Goal: Transaction & Acquisition: Purchase product/service

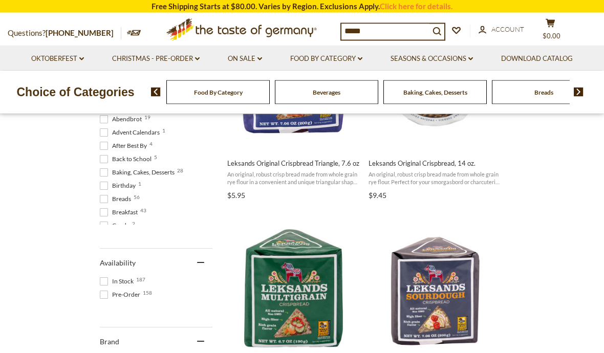
scroll to position [318, 0]
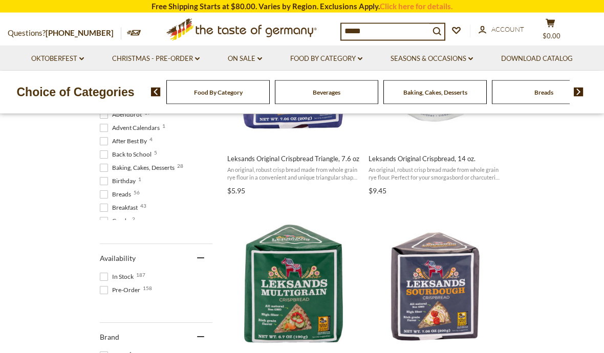
click at [107, 197] on span at bounding box center [104, 195] width 8 height 8
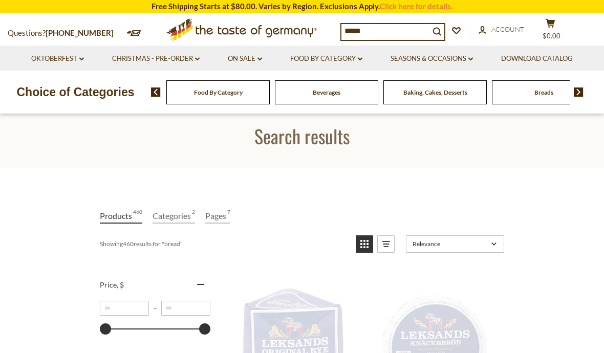
scroll to position [0, 0]
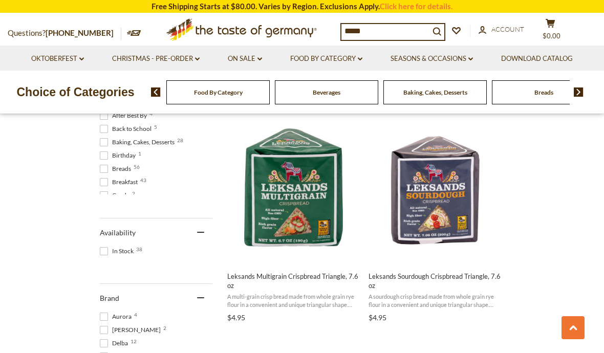
scroll to position [431, 0]
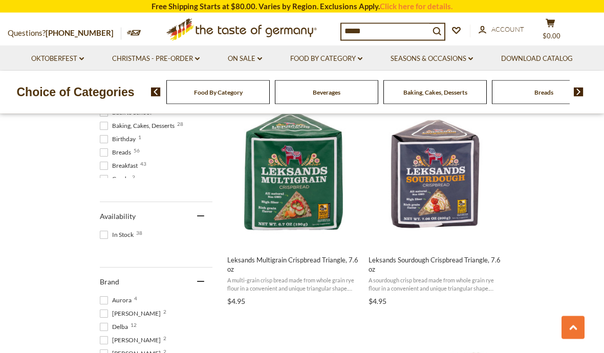
click at [105, 232] on span at bounding box center [104, 235] width 8 height 8
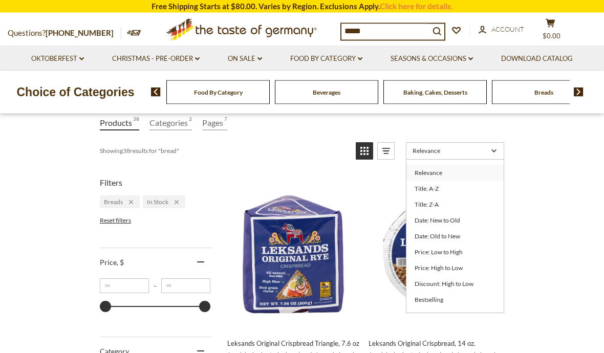
scroll to position [136, 0]
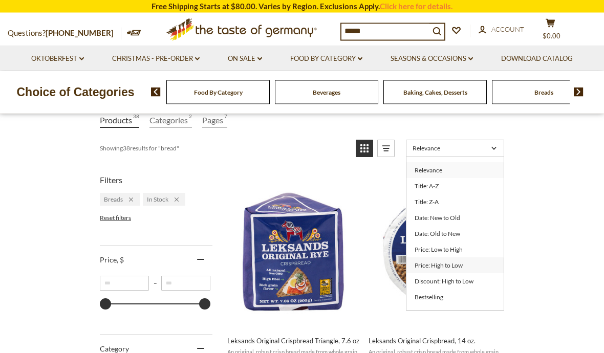
click at [460, 267] on link "Price: High to Low" at bounding box center [454, 266] width 97 height 16
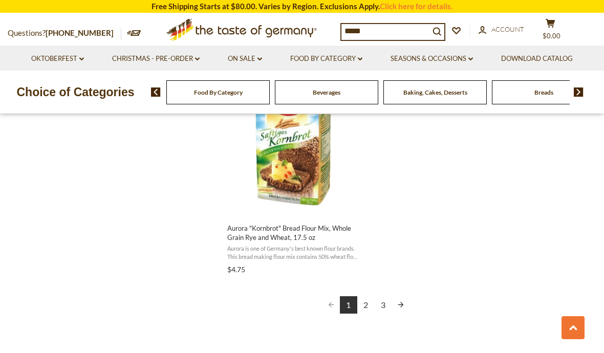
scroll to position [1838, 0]
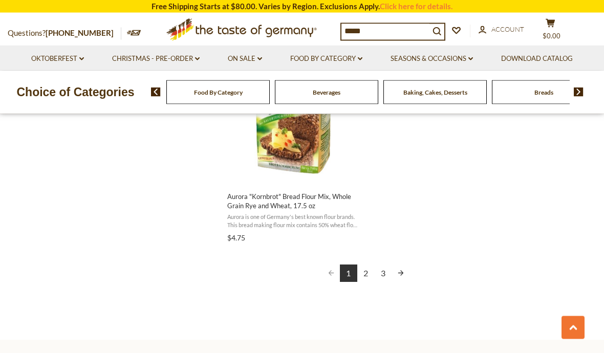
click at [365, 269] on link "2" at bounding box center [365, 273] width 17 height 17
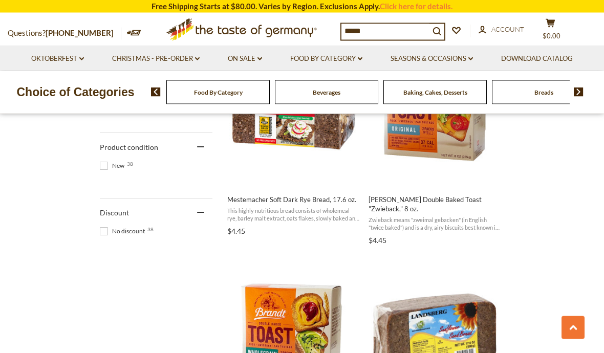
scroll to position [719, 0]
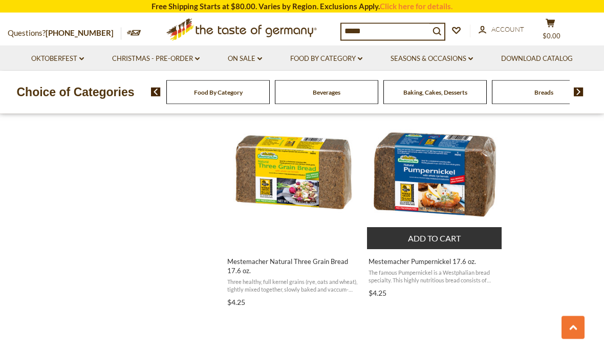
scroll to position [1318, 0]
click at [476, 189] on img "Mestemacher Pumpernickel 17.6 oz." at bounding box center [435, 172] width 136 height 136
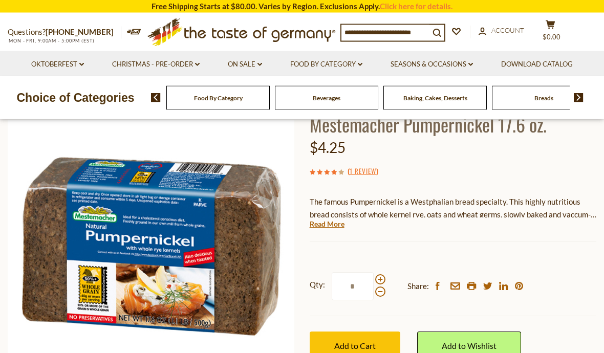
scroll to position [75, 0]
click at [381, 343] on button "Add to Cart" at bounding box center [355, 346] width 91 height 28
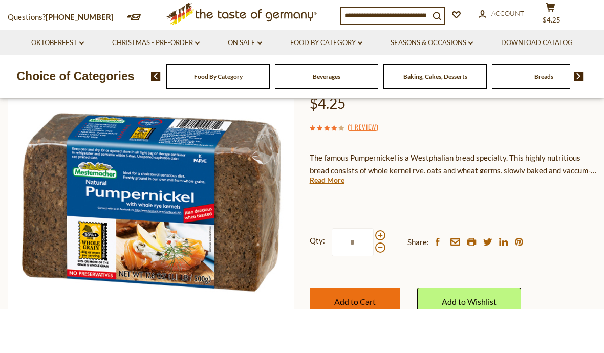
scroll to position [120, 0]
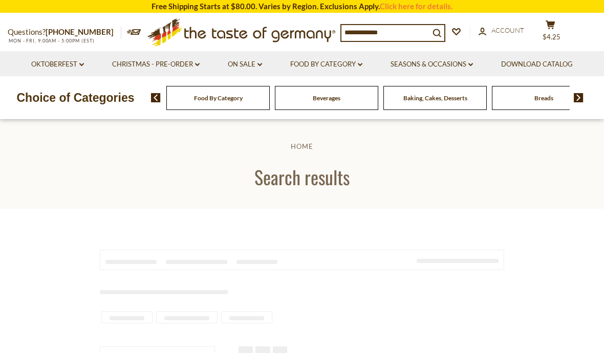
type input "*****"
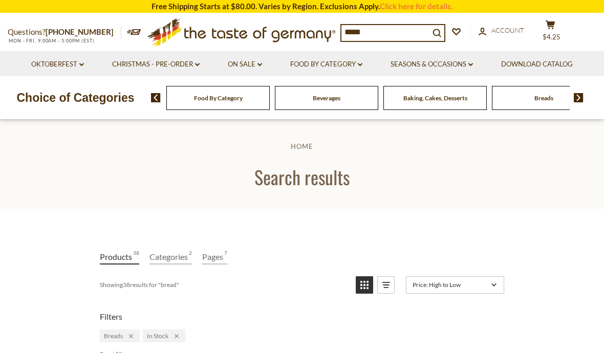
scroll to position [1318, 0]
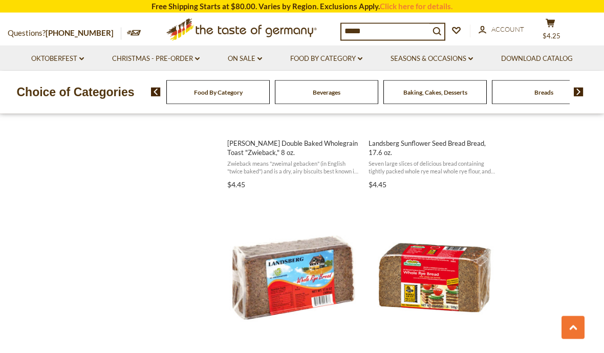
scroll to position [1022, 0]
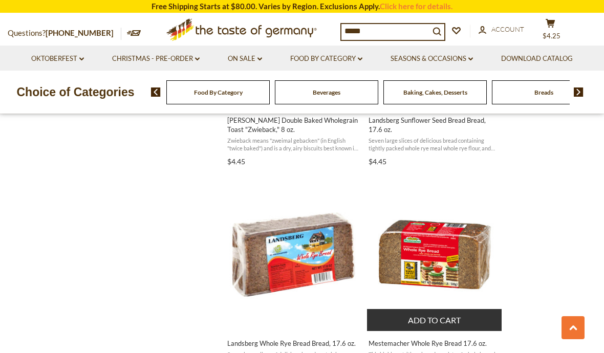
click at [481, 255] on img "Mestemacher Whole Rye Bread 17.6 oz." at bounding box center [435, 255] width 136 height 136
click at [458, 309] on button "Add to cart" at bounding box center [434, 320] width 135 height 22
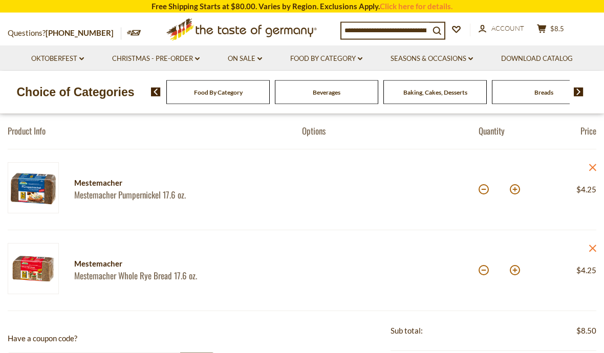
scroll to position [111, 0]
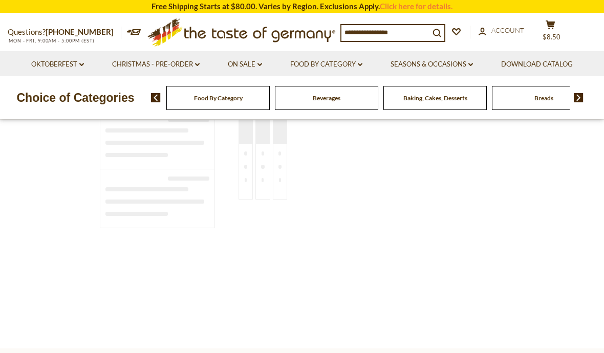
type input "*****"
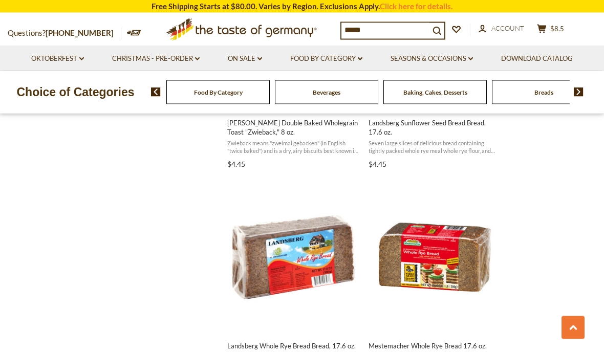
scroll to position [1019, 0]
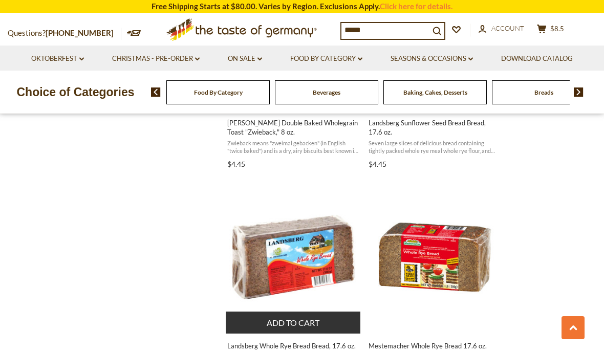
click at [325, 261] on img "Landsberg Whole Rye Bread Bread, 17.6 oz." at bounding box center [294, 257] width 136 height 136
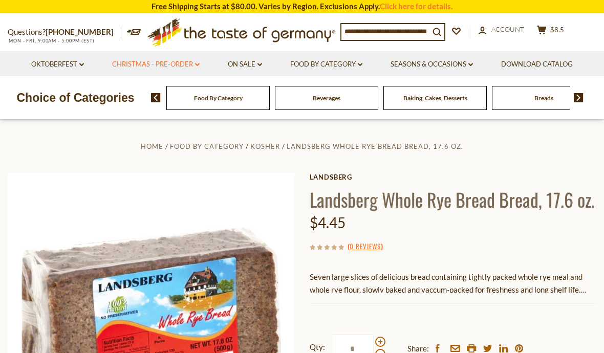
click at [185, 68] on link "Christmas - PRE-ORDER dropdown_arrow" at bounding box center [156, 64] width 88 height 11
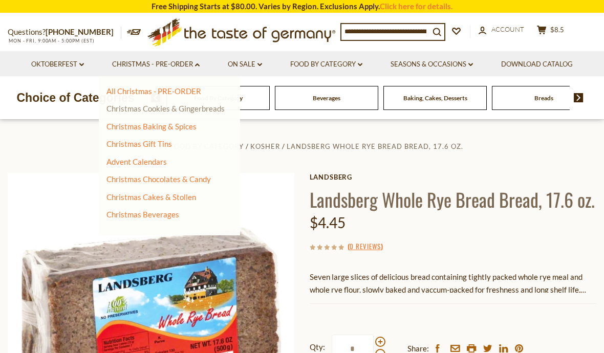
click at [186, 104] on link "Christmas Cookies & Gingerbreads" at bounding box center [165, 108] width 118 height 9
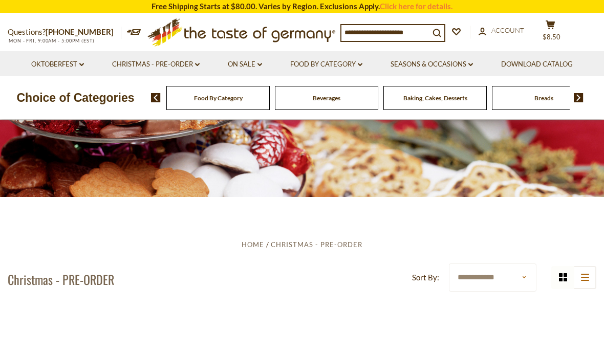
scroll to position [130, 0]
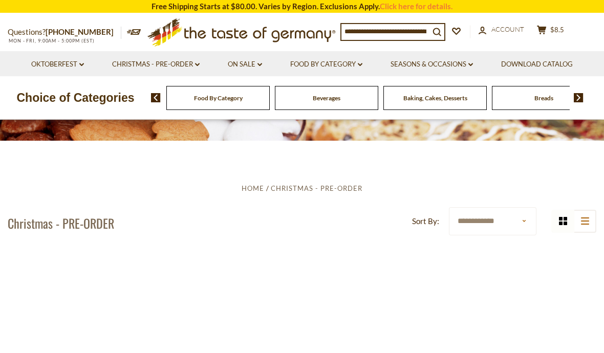
click at [524, 225] on select "**********" at bounding box center [493, 221] width 88 height 28
select select "*********"
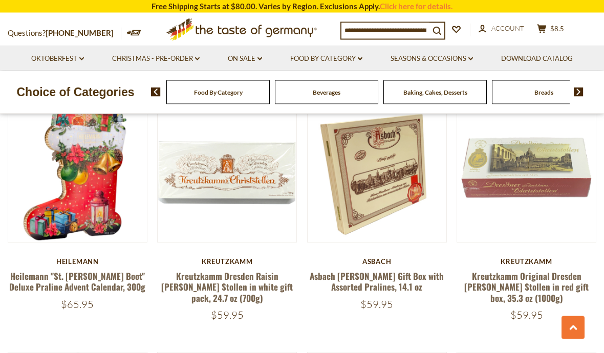
scroll to position [524, 0]
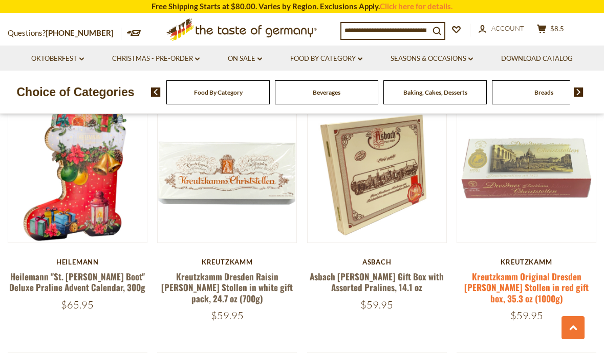
click at [551, 277] on link "Kreutzkamm Original Dresden [PERSON_NAME] Stollen in red gift box, 35.3 oz (100…" at bounding box center [526, 287] width 124 height 35
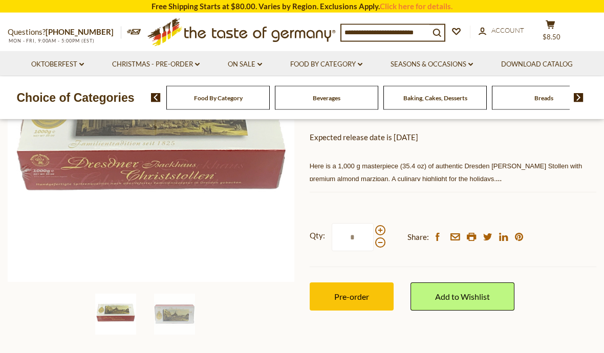
scroll to position [188, 0]
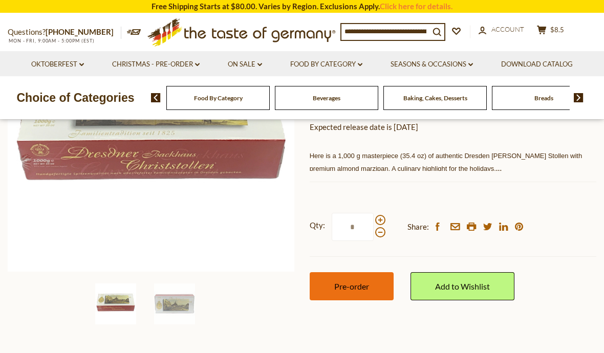
click at [375, 272] on button "Pre-order" at bounding box center [352, 286] width 84 height 28
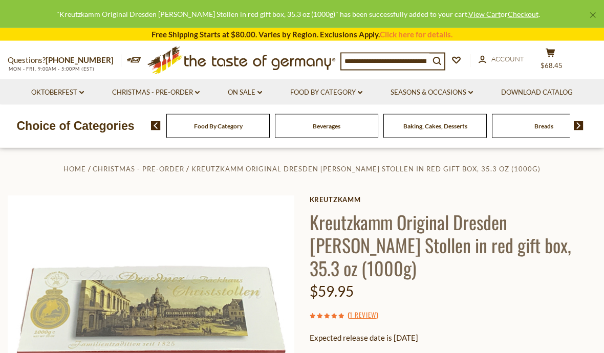
scroll to position [0, 0]
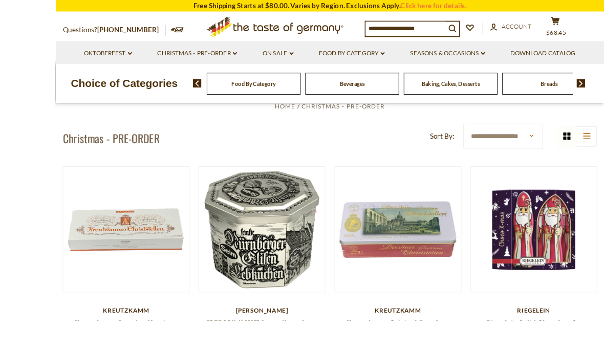
scroll to position [268, 0]
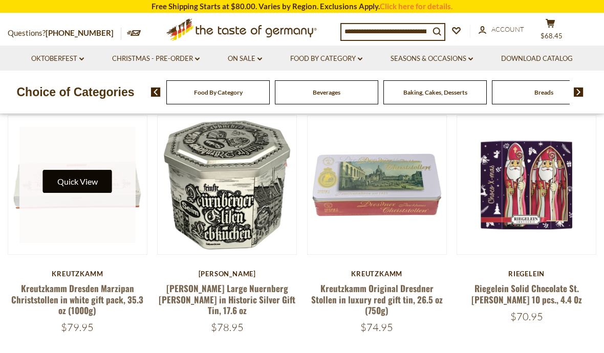
click at [94, 186] on button "Quick View" at bounding box center [77, 181] width 69 height 23
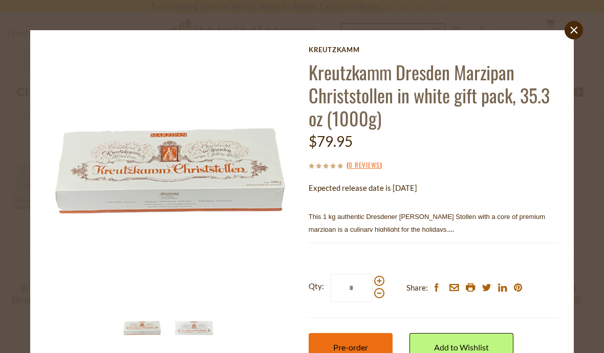
click at [379, 349] on button "Pre-order" at bounding box center [351, 347] width 84 height 28
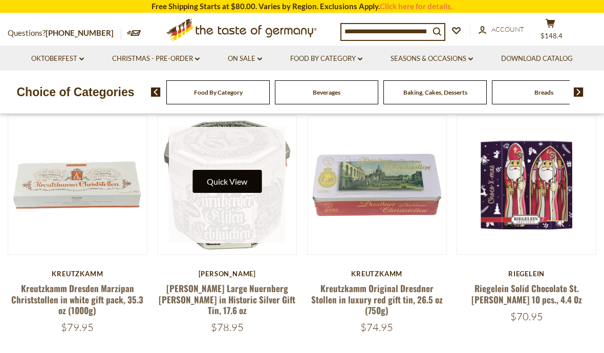
click at [247, 170] on button "Quick View" at bounding box center [226, 181] width 69 height 23
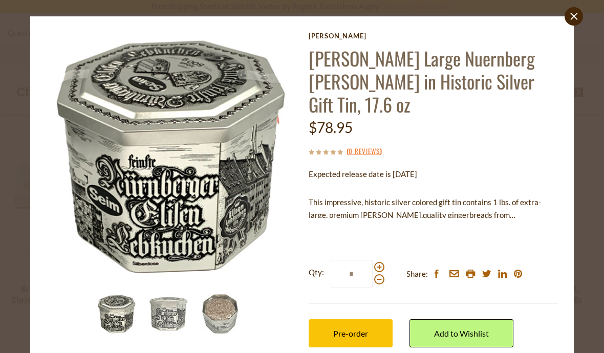
scroll to position [13, 0]
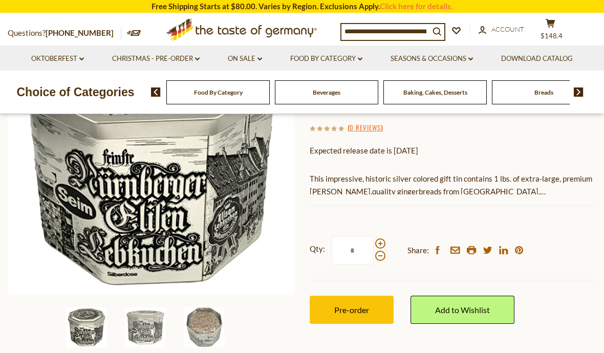
scroll to position [165, 0]
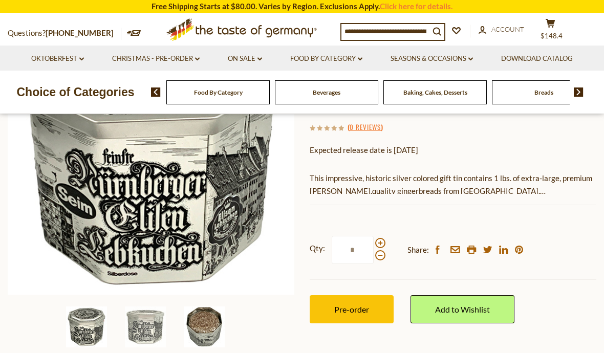
click at [208, 325] on img at bounding box center [204, 327] width 41 height 41
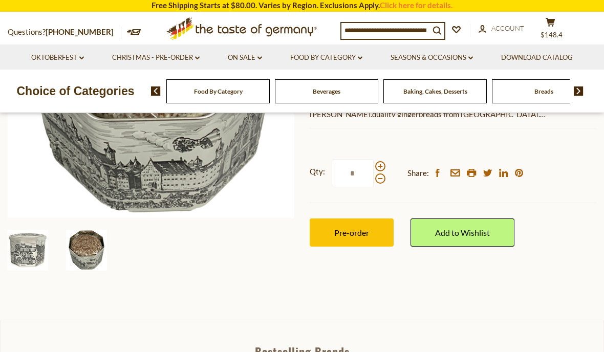
scroll to position [237, 0]
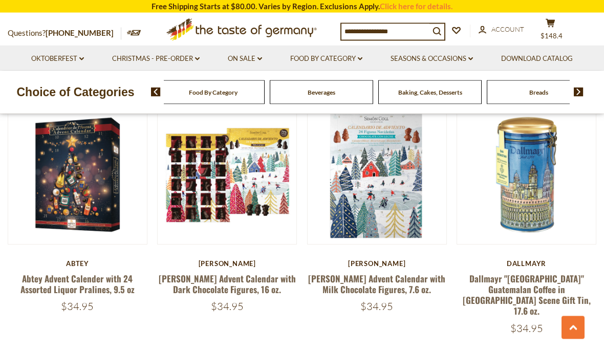
scroll to position [2281, 0]
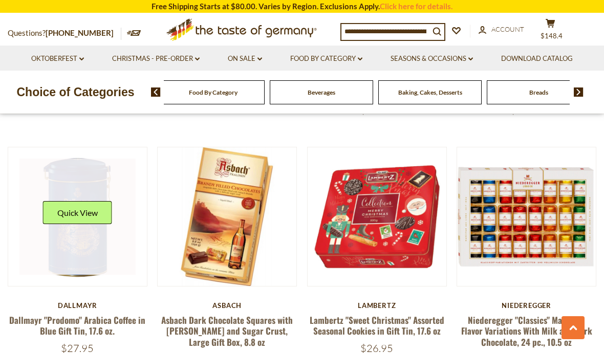
scroll to position [1243, 0]
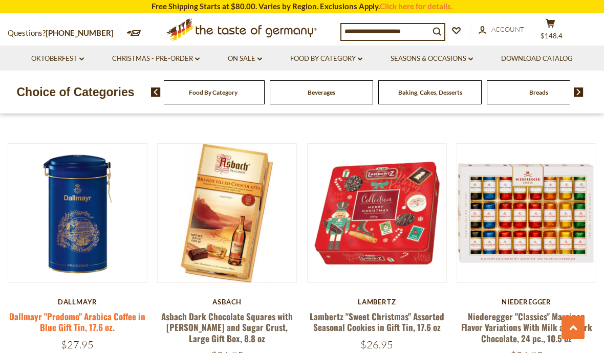
click at [97, 310] on link "Dallmayr "Prodomo" Arabica Coffee in Blue Gift Tin, 17.6 oz." at bounding box center [77, 322] width 136 height 24
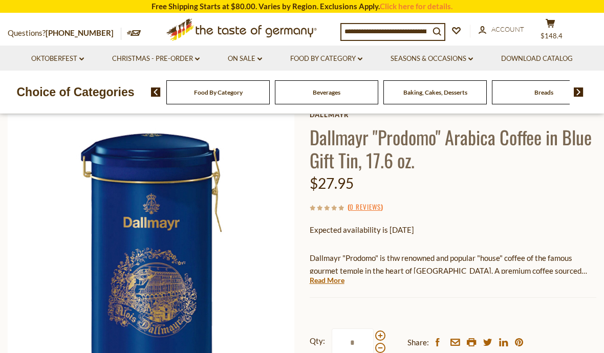
scroll to position [91, 0]
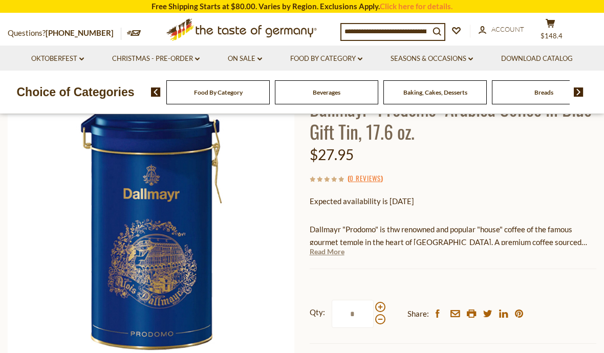
click at [337, 254] on link "Read More" at bounding box center [327, 252] width 35 height 10
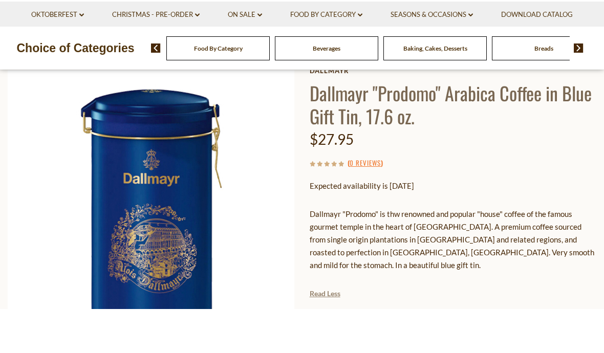
scroll to position [101, 0]
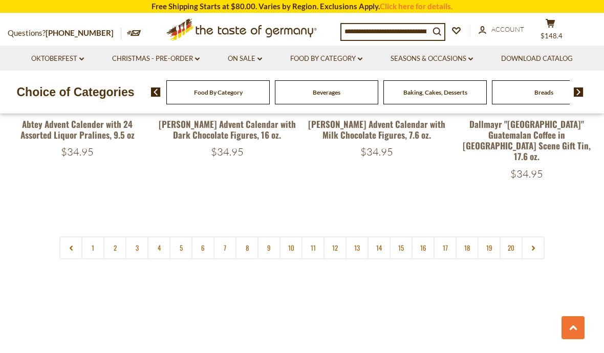
scroll to position [2443, 0]
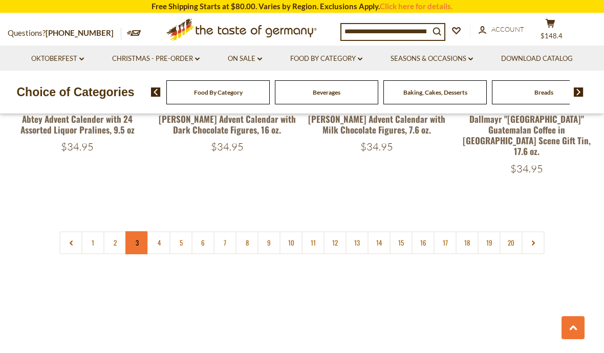
click at [137, 231] on link "3" at bounding box center [136, 242] width 23 height 23
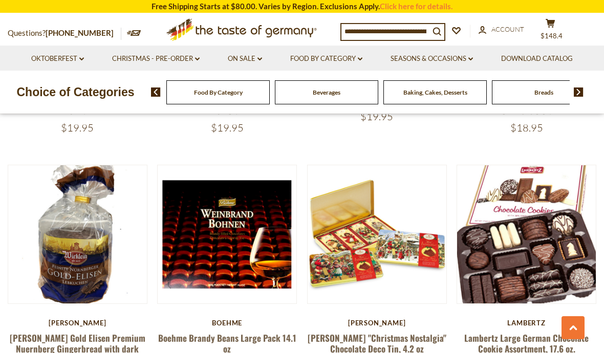
scroll to position [1477, 0]
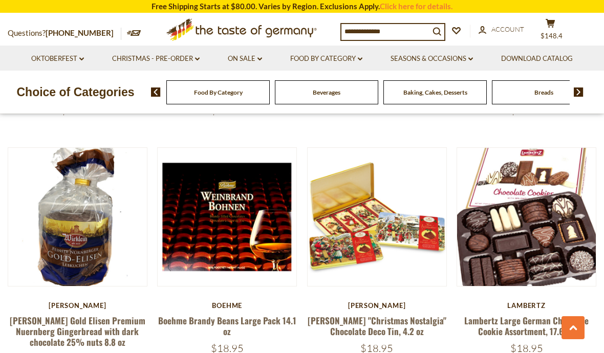
click at [449, 351] on div "Quick View [GEOGRAPHIC_DATA] Nidar "Marsipangris" Large Norwegian Marzipan Pig …" at bounding box center [302, 17] width 589 height 2232
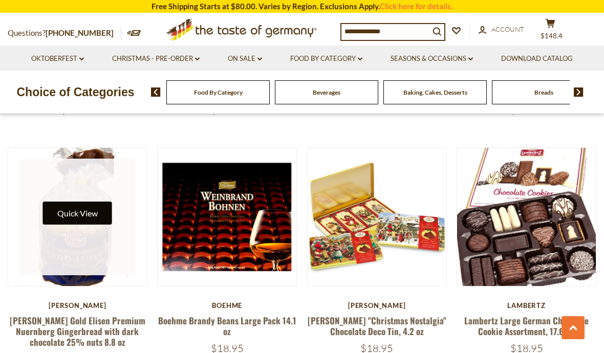
click at [95, 202] on button "Quick View" at bounding box center [77, 213] width 69 height 23
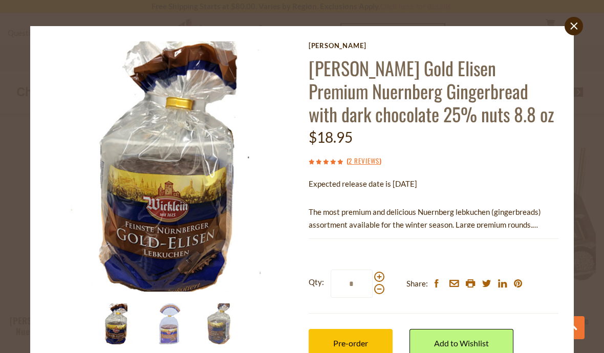
scroll to position [10, 0]
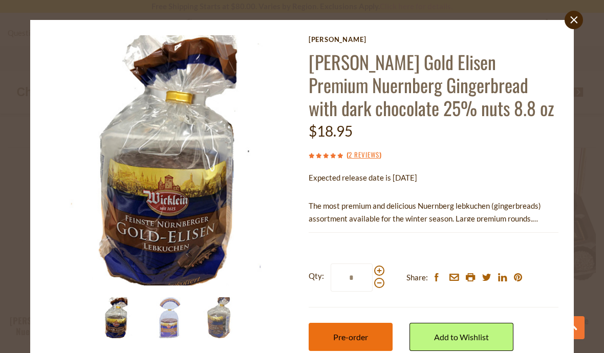
click at [378, 337] on button "Pre-order" at bounding box center [351, 337] width 84 height 28
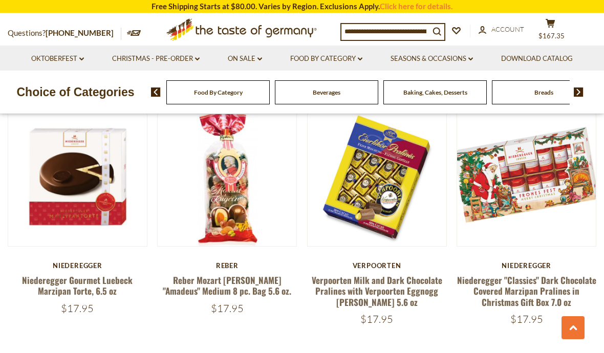
scroll to position [2006, 0]
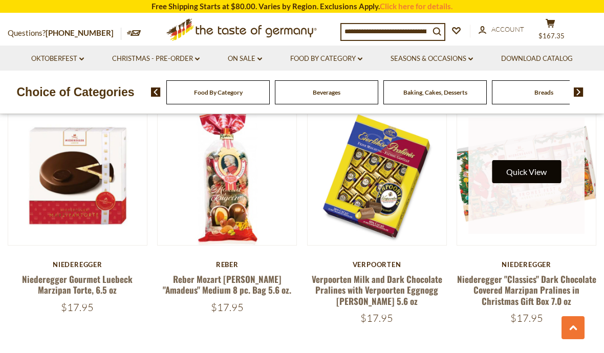
click at [536, 161] on button "Quick View" at bounding box center [526, 171] width 69 height 23
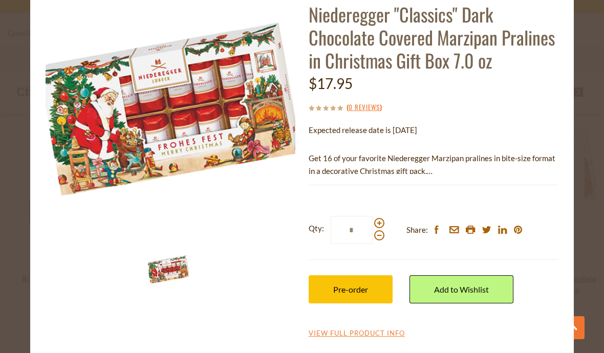
scroll to position [57, 0]
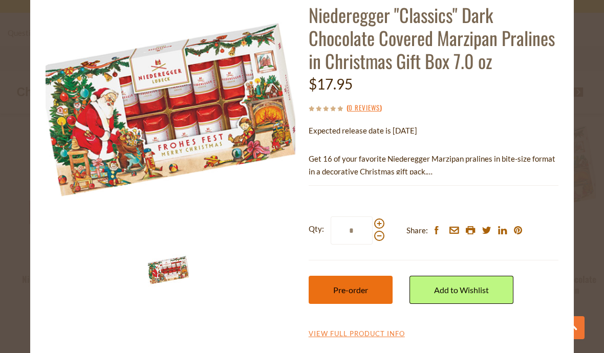
click at [372, 290] on button "Pre-order" at bounding box center [351, 290] width 84 height 28
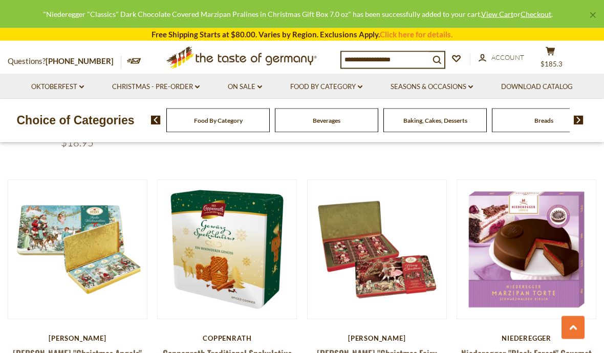
scroll to position [1694, 0]
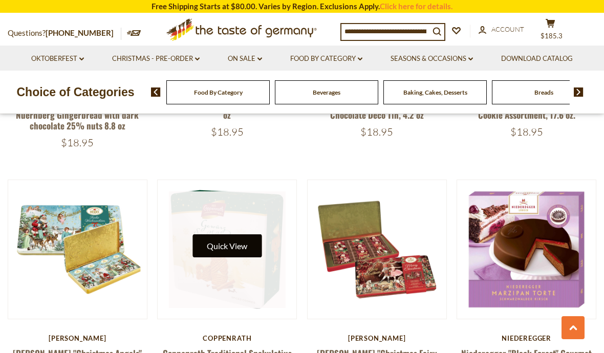
click at [255, 236] on button "Quick View" at bounding box center [226, 245] width 69 height 23
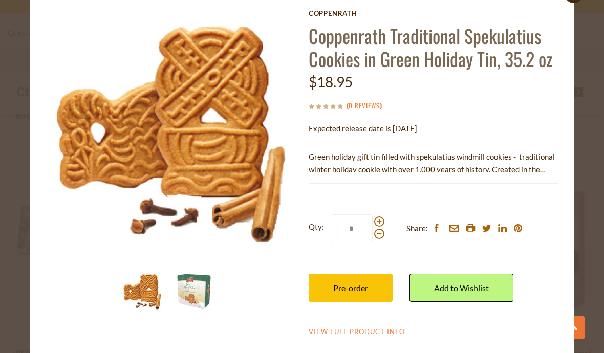
scroll to position [34, 0]
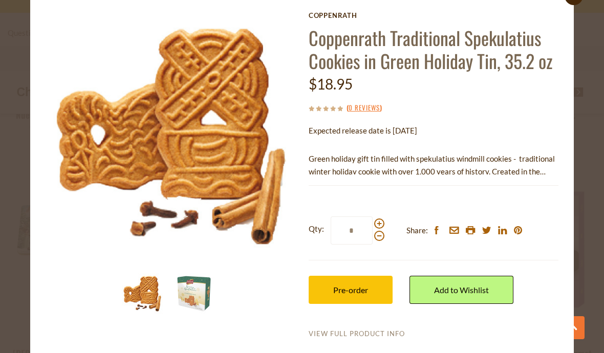
click at [390, 331] on link "View Full Product Info" at bounding box center [357, 334] width 96 height 9
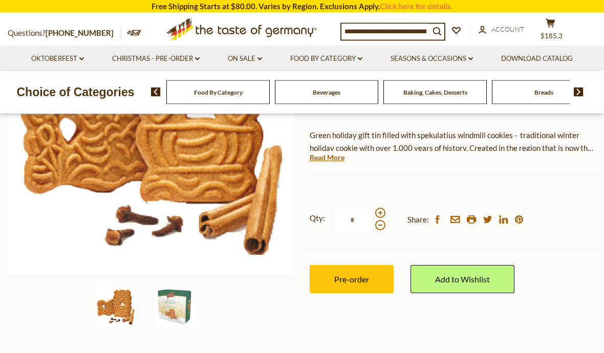
scroll to position [185, 0]
click at [337, 159] on link "Read More" at bounding box center [327, 158] width 35 height 10
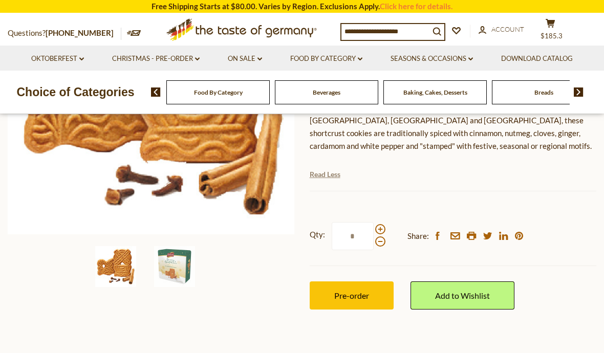
scroll to position [222, 0]
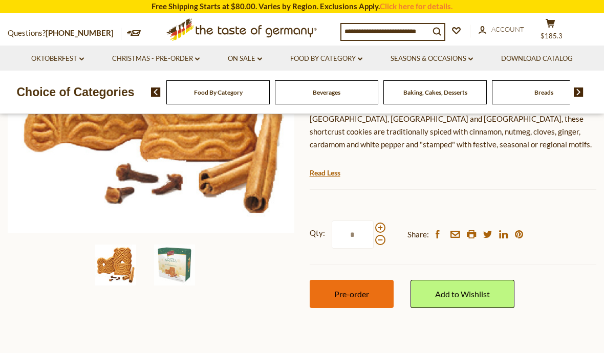
click at [379, 289] on button "Pre-order" at bounding box center [352, 294] width 84 height 28
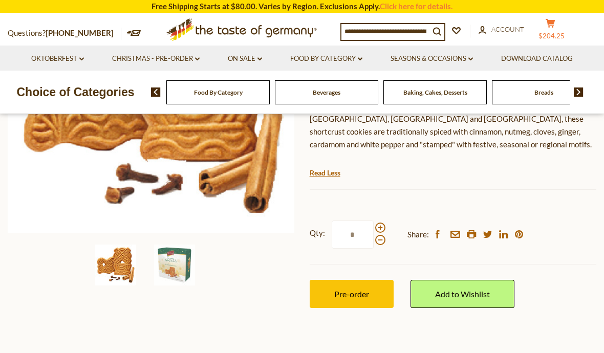
click at [565, 33] on span "$204.25" at bounding box center [552, 36] width 26 height 8
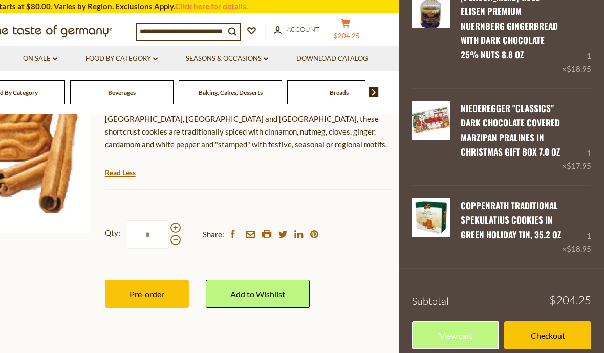
scroll to position [406, 0]
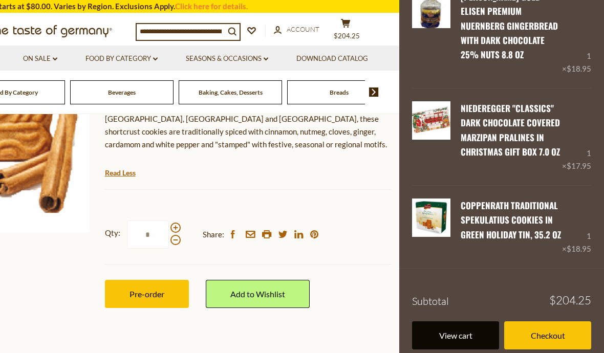
click at [478, 328] on link "View cart" at bounding box center [455, 335] width 87 height 28
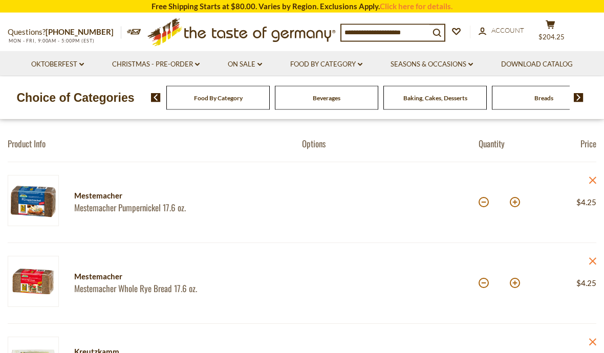
scroll to position [135, 0]
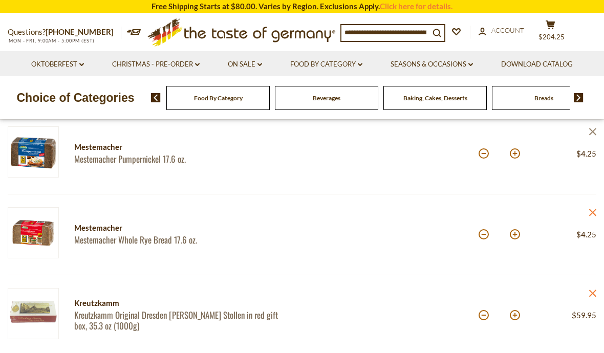
click at [590, 130] on icon "close" at bounding box center [593, 132] width 8 height 8
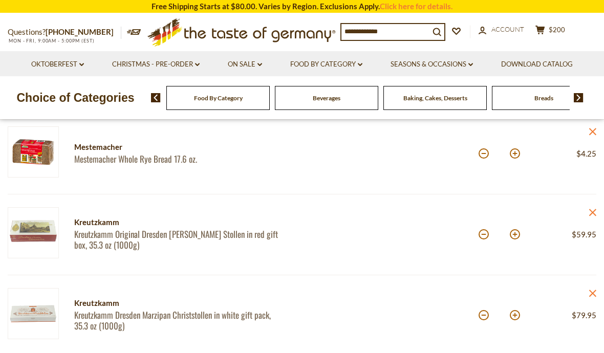
click at [587, 133] on div "Price: $4.25 close" at bounding box center [566, 153] width 59 height 55
click at [480, 157] on button at bounding box center [484, 153] width 10 height 10
type input "*"
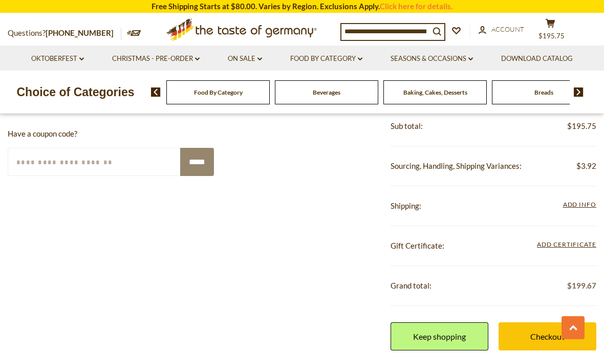
scroll to position [547, 0]
